Goal: Task Accomplishment & Management: Manage account settings

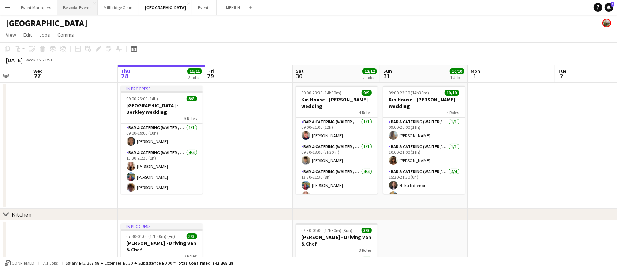
click at [66, 8] on button "Bespoke Events Close" at bounding box center [77, 7] width 41 height 14
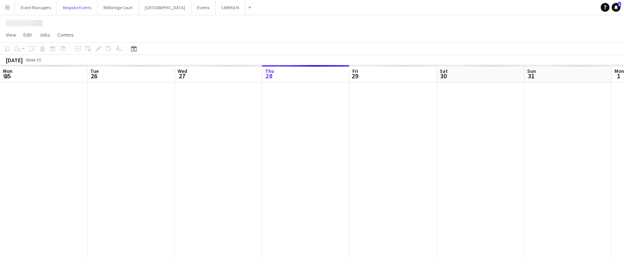
scroll to position [0, 175]
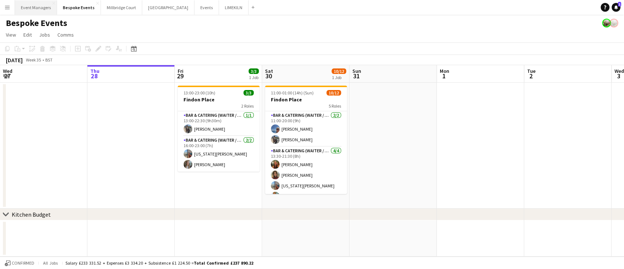
click at [34, 9] on button "Event Managers Close" at bounding box center [36, 7] width 42 height 14
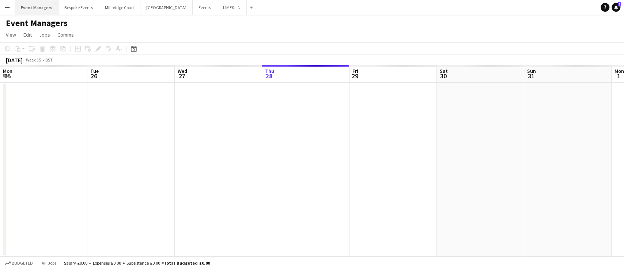
scroll to position [0, 175]
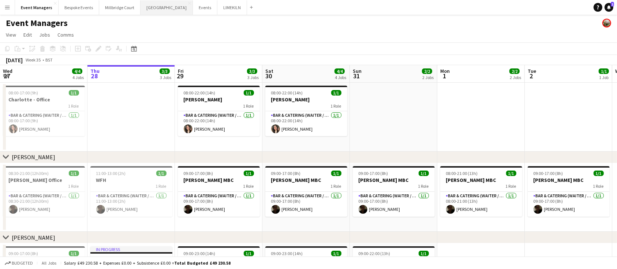
click at [157, 12] on button "[GEOGRAPHIC_DATA] Close" at bounding box center [166, 7] width 52 height 14
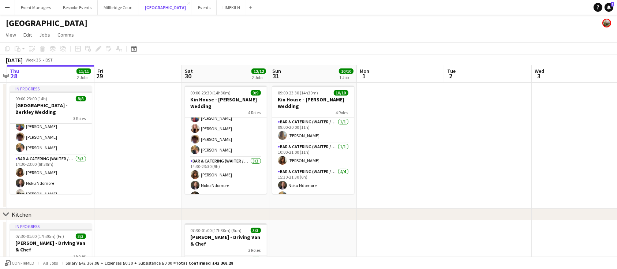
scroll to position [70, 0]
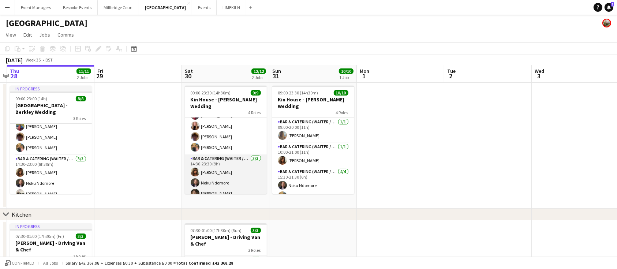
click at [234, 166] on app-card-role "Bar & Catering (Waiter / waitress) [DATE] 14:30-23:30 (9h) [PERSON_NAME] Noku N…" at bounding box center [226, 177] width 82 height 46
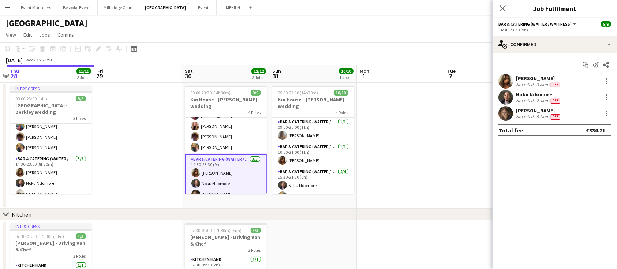
click at [511, 110] on app-user-avatar at bounding box center [505, 113] width 15 height 15
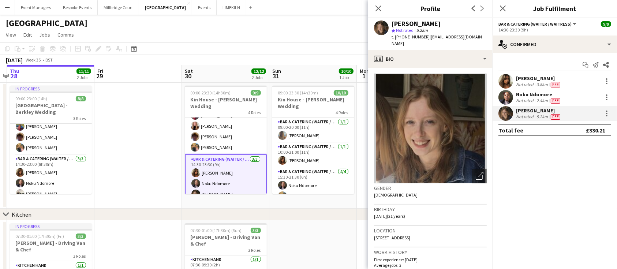
click at [606, 118] on div "[PERSON_NAME] Not rated 5.2km Fee" at bounding box center [554, 113] width 124 height 15
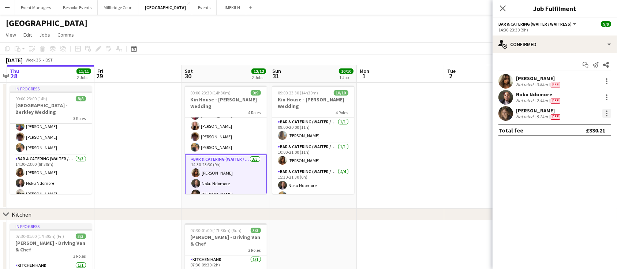
click at [606, 117] on div at bounding box center [606, 113] width 9 height 9
click at [573, 129] on span "Edit fee" at bounding box center [570, 127] width 20 height 6
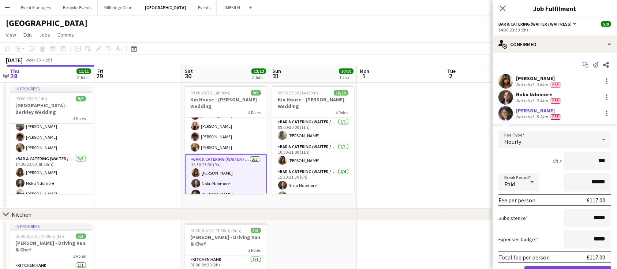
type input "******"
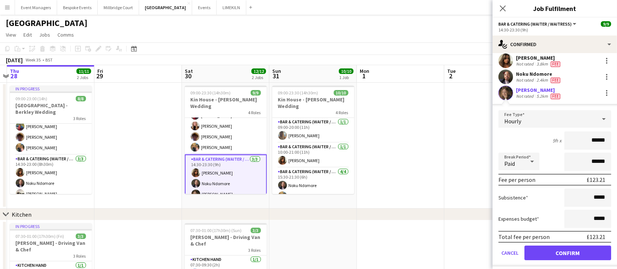
scroll to position [23, 0]
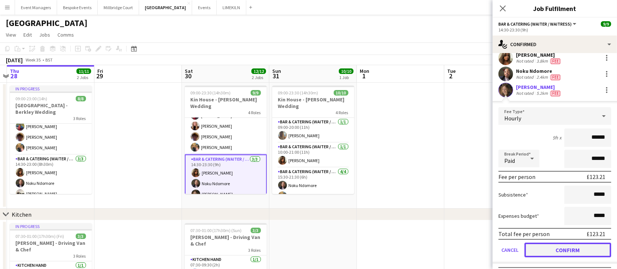
click at [568, 247] on button "Confirm" at bounding box center [567, 250] width 87 height 15
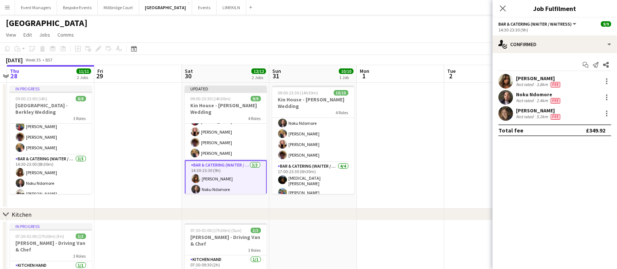
scroll to position [80, 0]
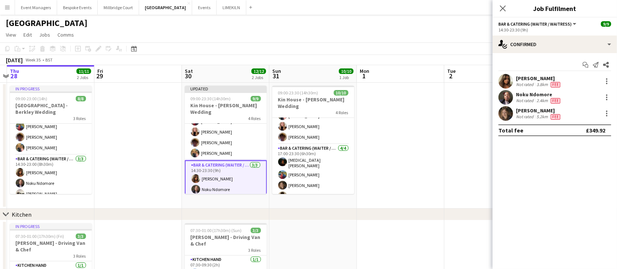
click at [292, 159] on app-card-role "Bar & Catering (Waiter / waitress) [DATE] 17:00-23:30 (6h30m) [MEDICAL_DATA][PE…" at bounding box center [313, 173] width 82 height 59
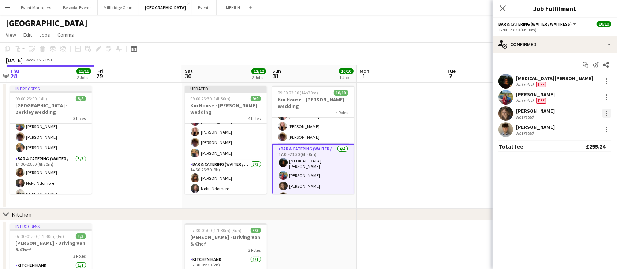
click at [604, 114] on div at bounding box center [606, 113] width 9 height 9
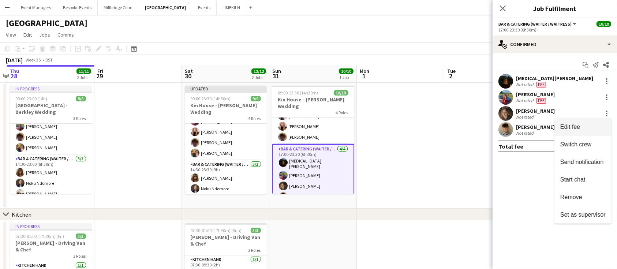
click at [578, 130] on span "Edit fee" at bounding box center [570, 127] width 20 height 6
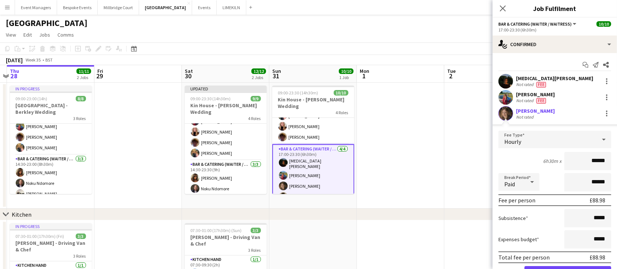
type input "******"
click at [541, 226] on div "Subsistence *****" at bounding box center [554, 218] width 113 height 18
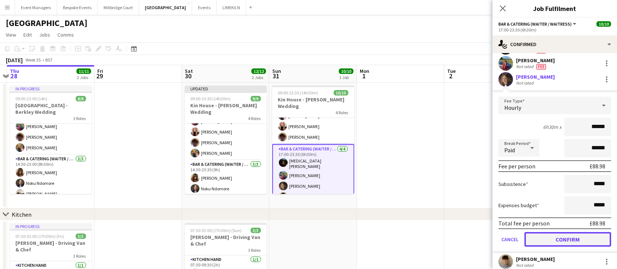
click at [559, 238] on button "Confirm" at bounding box center [567, 239] width 87 height 15
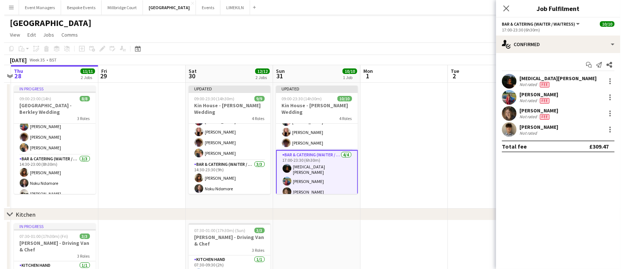
scroll to position [0, 0]
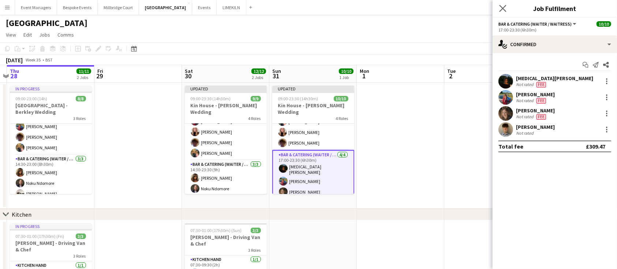
click at [503, 4] on app-icon "Close pop-in" at bounding box center [503, 8] width 11 height 11
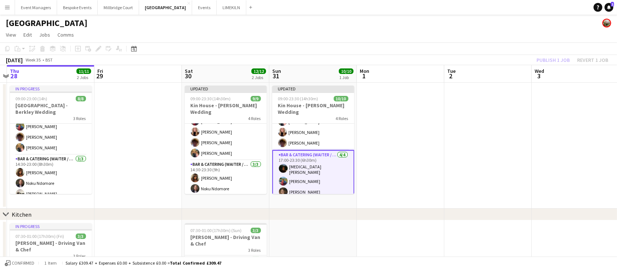
click at [560, 57] on div "Publish 1 job Revert 1 job" at bounding box center [572, 60] width 89 height 10
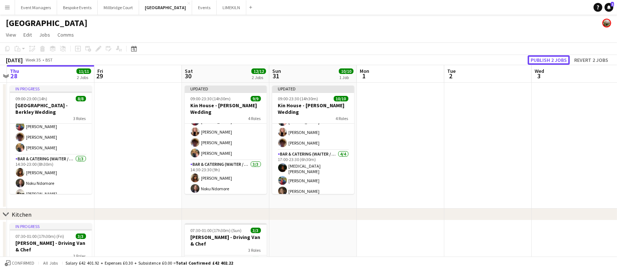
click at [560, 57] on button "Publish 2 jobs" at bounding box center [549, 60] width 42 height 10
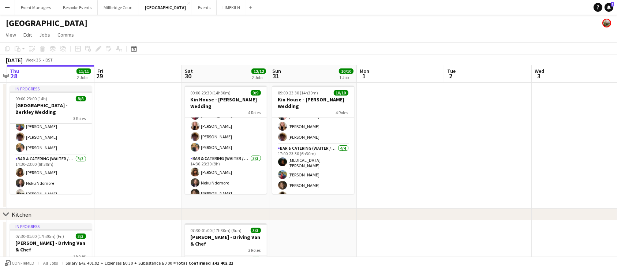
click at [6, 5] on app-icon "Menu" at bounding box center [7, 7] width 6 height 6
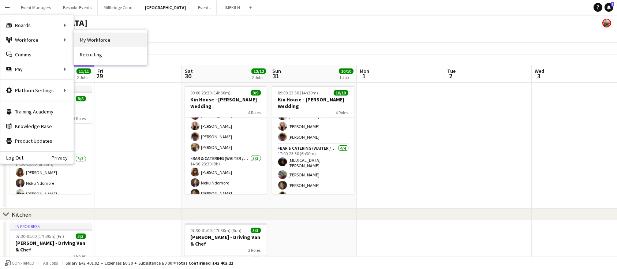
click at [101, 34] on link "My Workforce" at bounding box center [110, 40] width 73 height 15
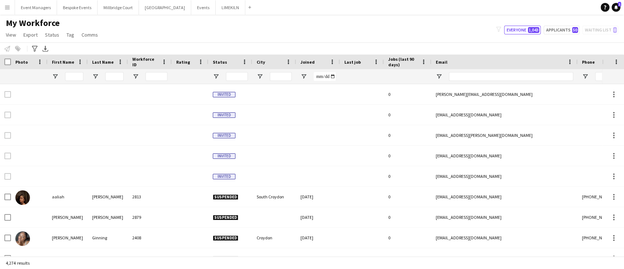
type input "*****"
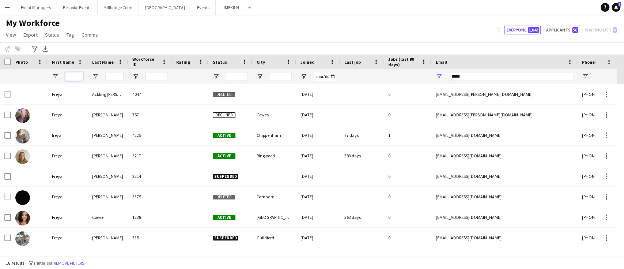
click at [72, 78] on input "First Name Filter Input" at bounding box center [74, 76] width 18 height 9
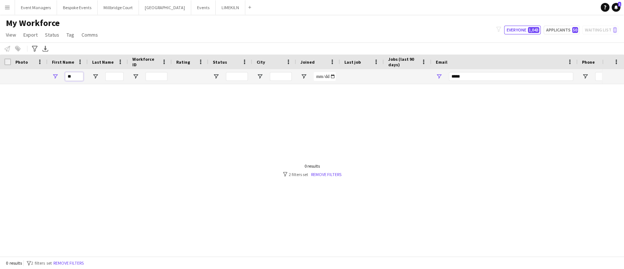
type input "*"
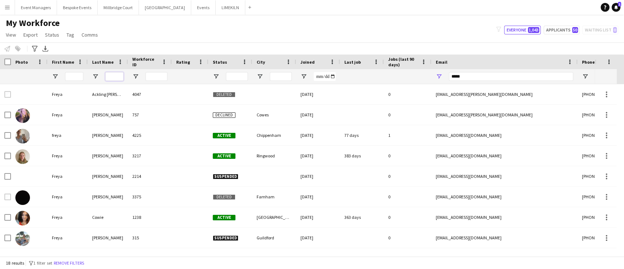
click at [111, 75] on input "Last Name Filter Input" at bounding box center [114, 76] width 18 height 9
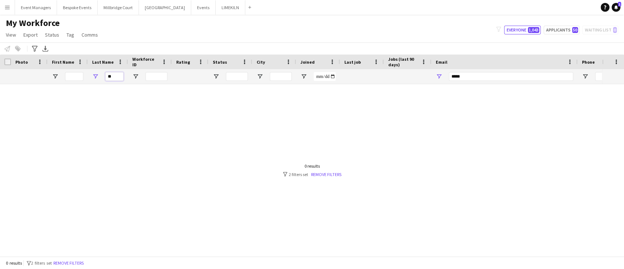
type input "*"
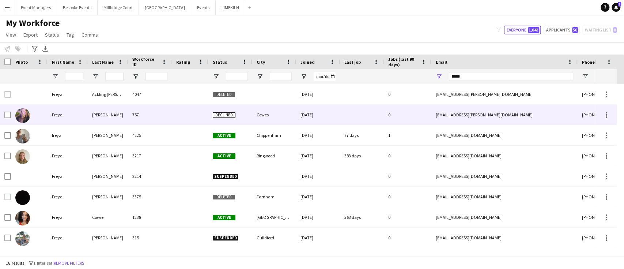
click at [217, 105] on div "Declined" at bounding box center [231, 115] width 44 height 20
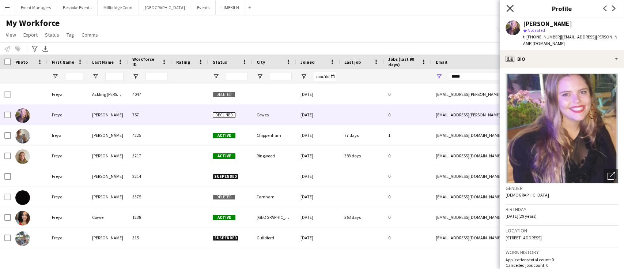
click at [510, 10] on icon "Close pop-in" at bounding box center [510, 8] width 7 height 7
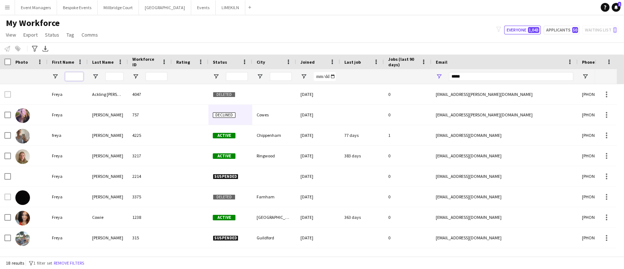
click at [79, 75] on input "First Name Filter Input" at bounding box center [74, 76] width 18 height 9
drag, startPoint x: 469, startPoint y: 76, endPoint x: 424, endPoint y: 75, distance: 45.4
click at [424, 75] on div at bounding box center [396, 76] width 793 height 15
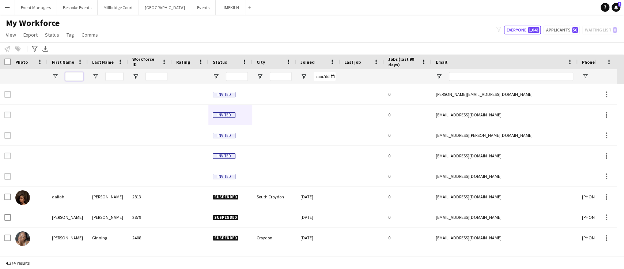
click at [70, 78] on input "First Name Filter Input" at bounding box center [74, 76] width 18 height 9
type input "*****"
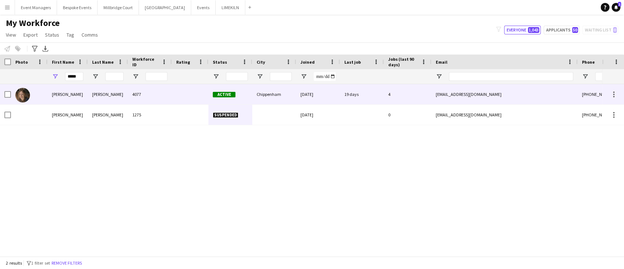
click at [94, 93] on div "[PERSON_NAME]" at bounding box center [108, 94] width 40 height 20
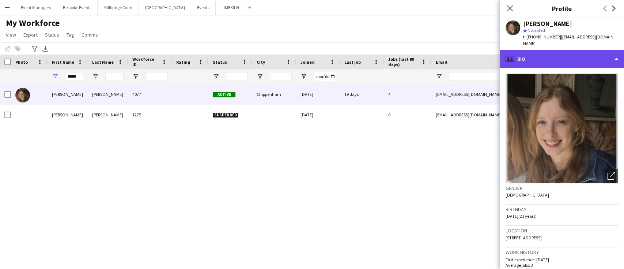
click at [567, 50] on div "profile Bio" at bounding box center [562, 59] width 124 height 18
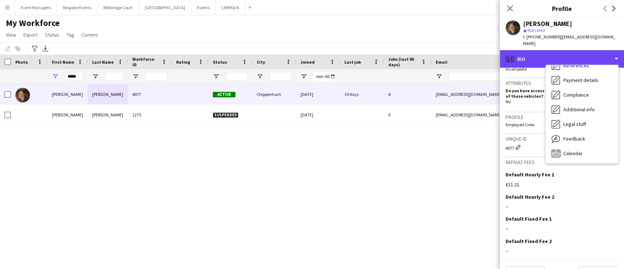
scroll to position [309, 0]
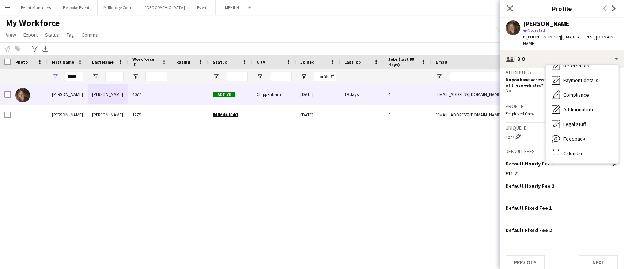
click at [613, 160] on app-icon "Edit this field" at bounding box center [616, 163] width 6 height 6
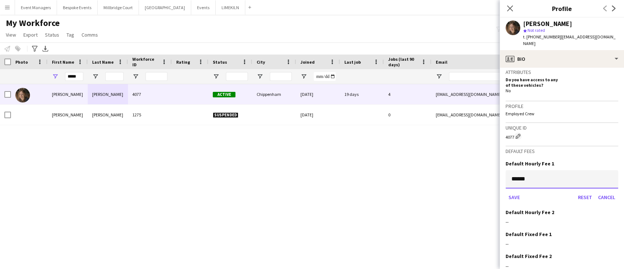
click at [568, 173] on input "******" at bounding box center [562, 179] width 113 height 18
type input "******"
click at [579, 191] on button "Reset" at bounding box center [585, 197] width 20 height 12
click at [552, 175] on input at bounding box center [562, 179] width 113 height 18
type input "******"
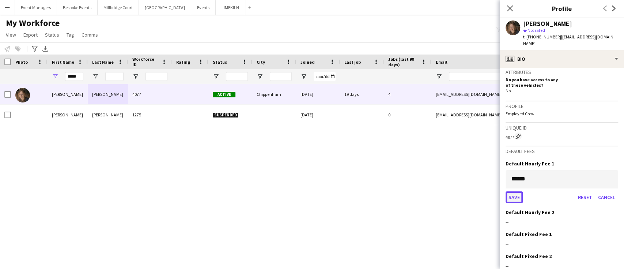
click at [516, 191] on button "Save" at bounding box center [514, 197] width 17 height 12
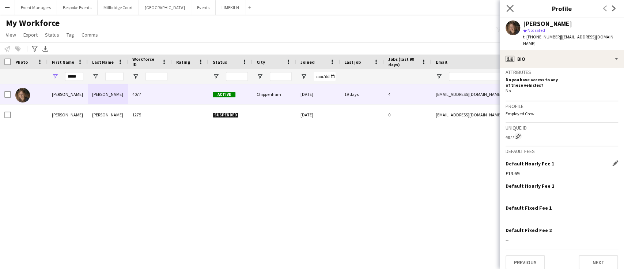
click at [512, 4] on app-icon "Close pop-in" at bounding box center [510, 8] width 11 height 11
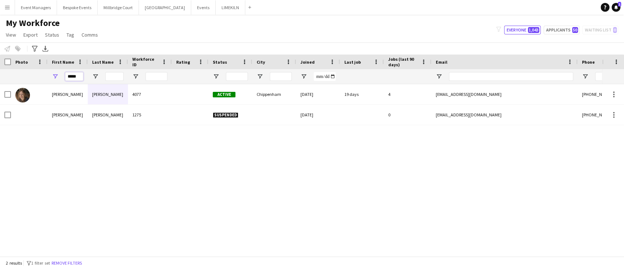
click at [82, 72] on input "*****" at bounding box center [74, 76] width 18 height 9
type input "*"
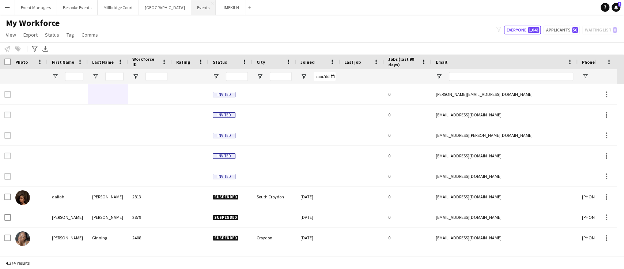
click at [191, 4] on button "Events Close" at bounding box center [203, 7] width 25 height 14
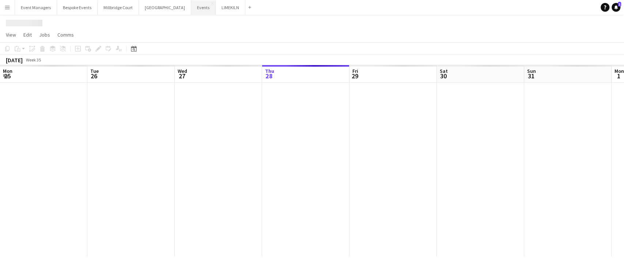
scroll to position [0, 175]
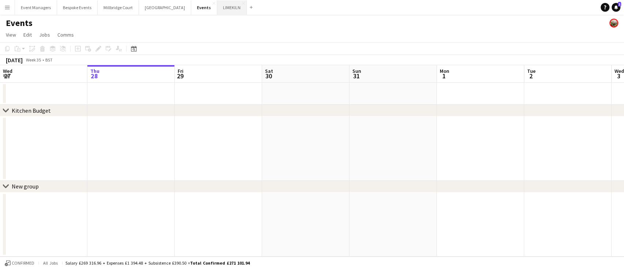
click at [217, 3] on button "LIMEKILN Close" at bounding box center [232, 7] width 30 height 14
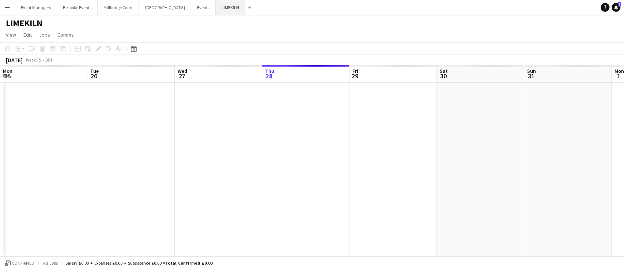
scroll to position [0, 175]
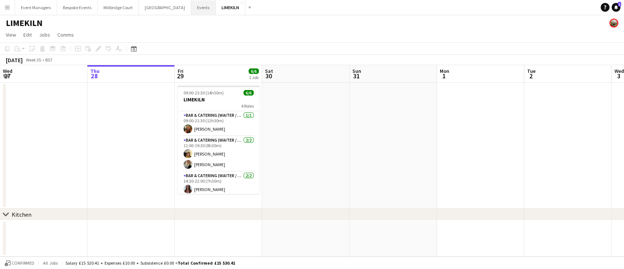
click at [191, 11] on button "Events Close" at bounding box center [203, 7] width 25 height 14
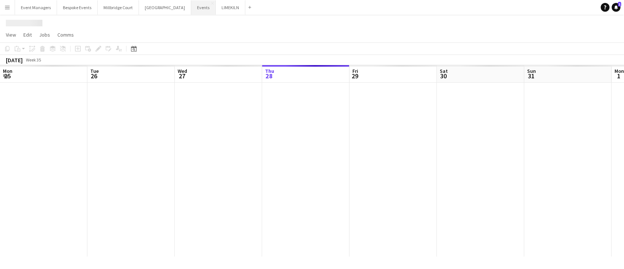
scroll to position [0, 175]
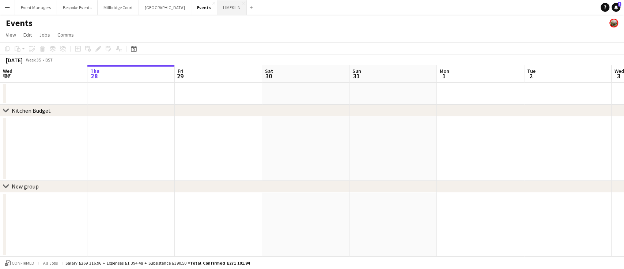
click at [217, 13] on button "LIMEKILN Close" at bounding box center [232, 7] width 30 height 14
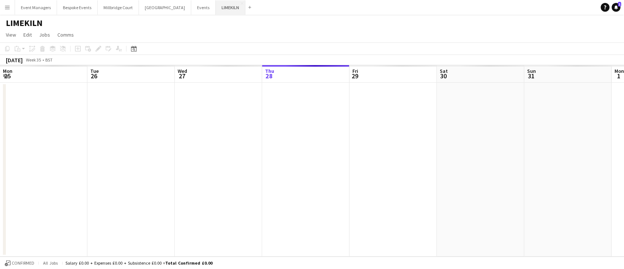
scroll to position [0, 175]
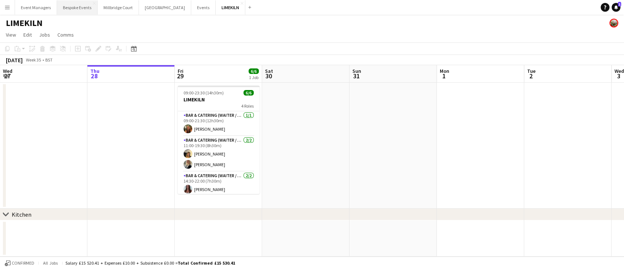
click at [61, 11] on button "Bespoke Events Close" at bounding box center [77, 7] width 41 height 14
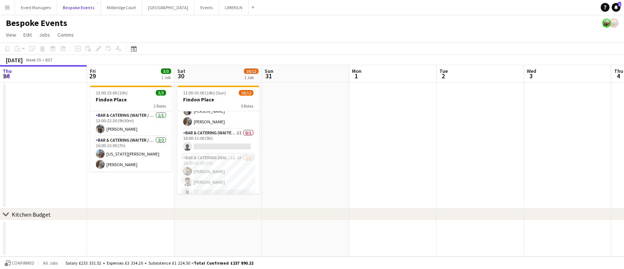
scroll to position [112, 0]
click at [234, 143] on app-card-role "Bar & Catering (Waiter / waitress) 2I 0/1 16:00-21:00 (5h) single-neutral-actio…" at bounding box center [218, 139] width 82 height 25
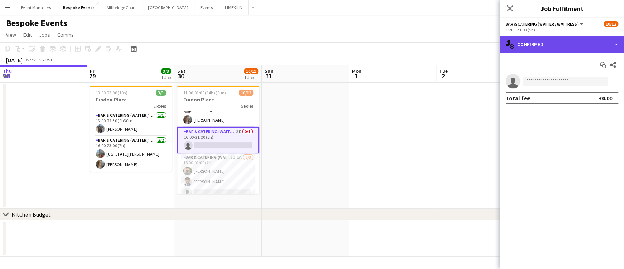
click at [559, 45] on div "single-neutral-actions-check-2 Confirmed" at bounding box center [562, 44] width 124 height 18
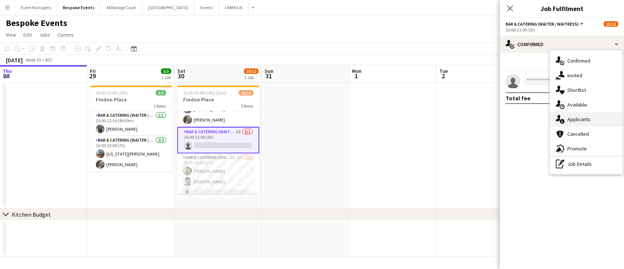
click at [579, 121] on div "single-neutral-actions-information Applicants" at bounding box center [586, 119] width 72 height 15
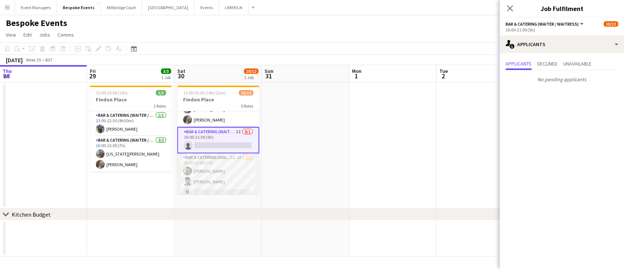
click at [220, 175] on app-card-role "Bar & Catering (Waiter / waitress) 5I 1A [DATE] 18:00-01:00 (7h) [PERSON_NAME] …" at bounding box center [218, 176] width 82 height 46
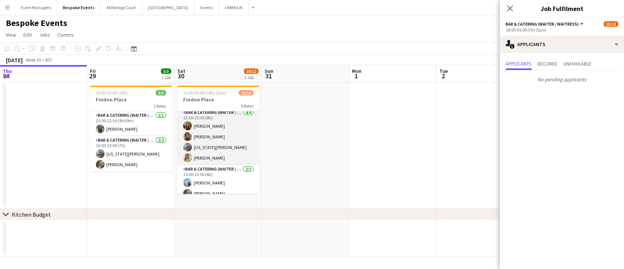
click at [225, 145] on app-card-role "Bar & Catering (Waiter / waitress) [DATE] 13:30-21:30 (8h) [PERSON_NAME] [PERSO…" at bounding box center [218, 136] width 82 height 57
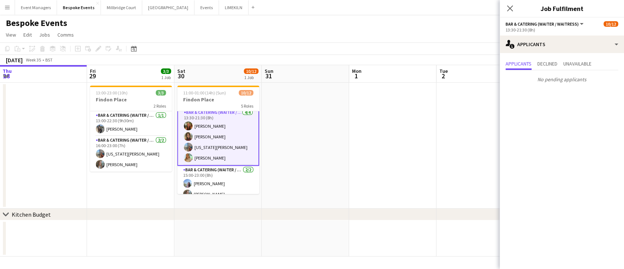
scroll to position [14, 0]
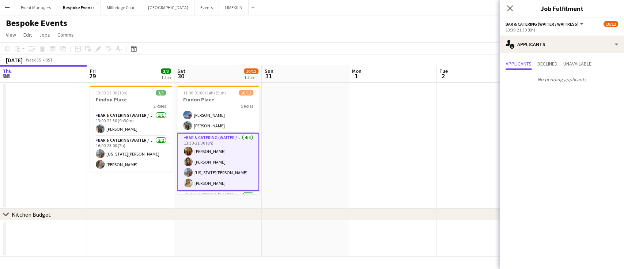
click at [219, 152] on app-card-role "Bar & Catering (Waiter / waitress) [DATE] 13:30-21:30 (8h) [PERSON_NAME] [PERSO…" at bounding box center [218, 162] width 82 height 58
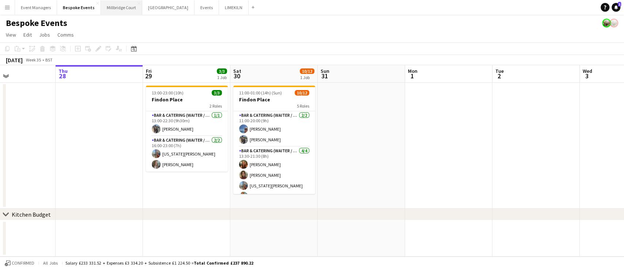
scroll to position [0, 206]
click at [152, 7] on button "[GEOGRAPHIC_DATA] Close" at bounding box center [168, 7] width 52 height 14
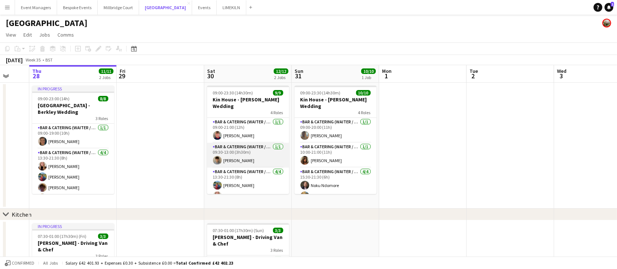
scroll to position [70, 0]
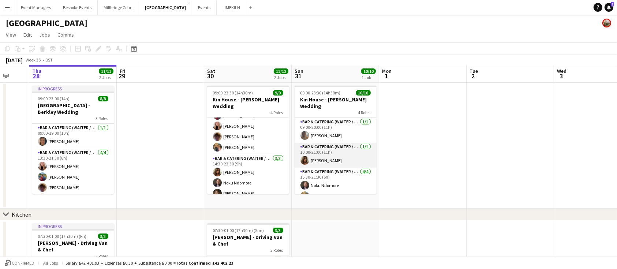
click at [323, 151] on app-card-role "Bar & Catering (Waiter / waitress) [DATE] 10:00-21:00 (11h) [PERSON_NAME]" at bounding box center [335, 155] width 82 height 25
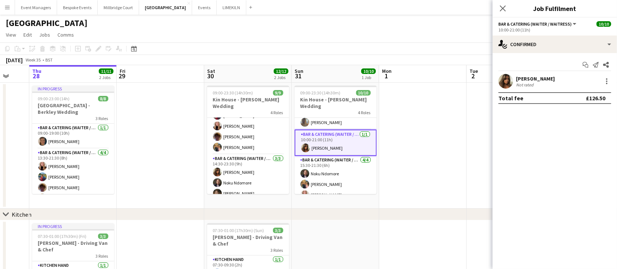
scroll to position [0, 0]
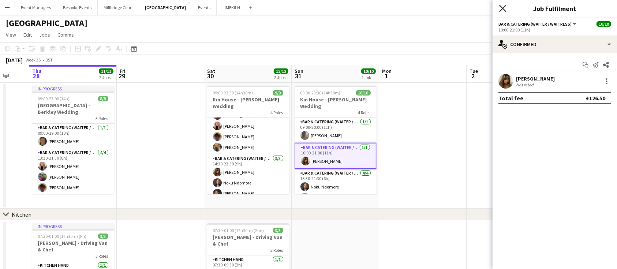
click at [501, 12] on icon "Close pop-in" at bounding box center [502, 8] width 7 height 7
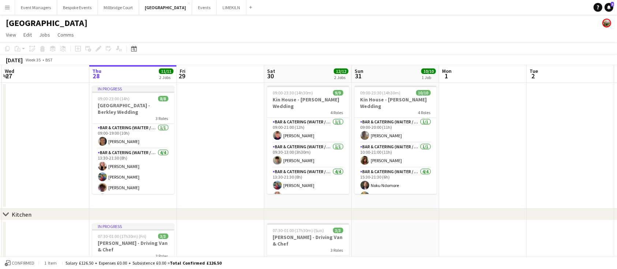
scroll to position [0, 184]
